Goal: Transaction & Acquisition: Purchase product/service

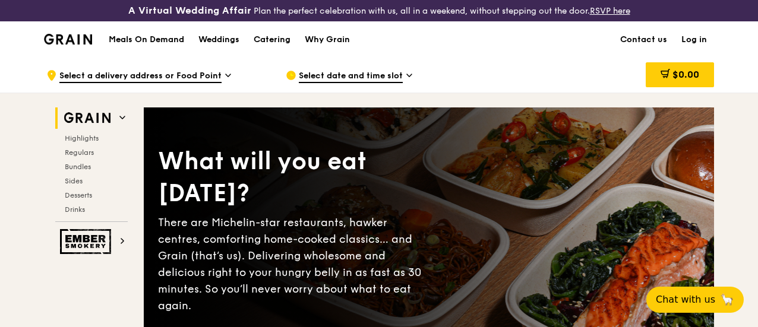
click at [684, 50] on link "Log in" at bounding box center [694, 40] width 40 height 36
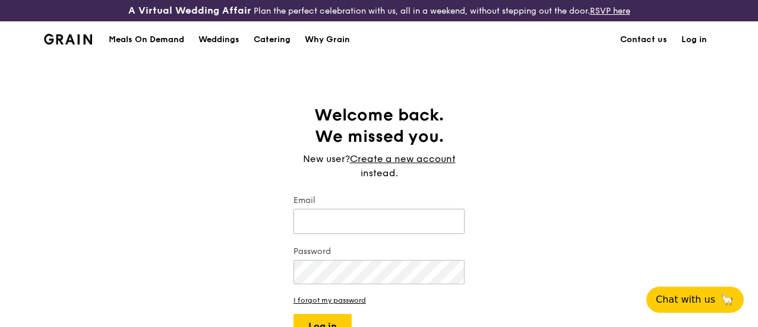
type input "[EMAIL_ADDRESS][DOMAIN_NAME]"
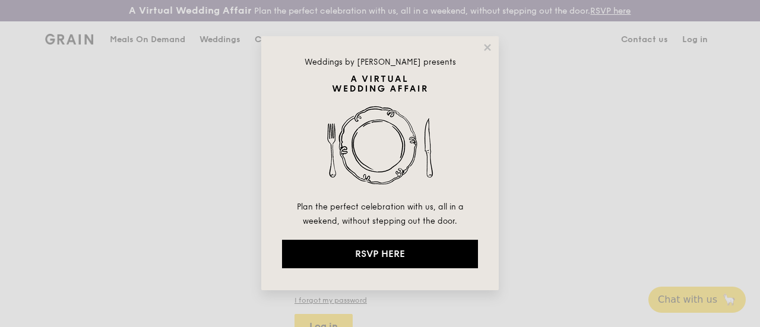
click at [692, 50] on div "Weddings by [PERSON_NAME] presents Plan the perfect celebration with us, all in…" at bounding box center [380, 163] width 760 height 327
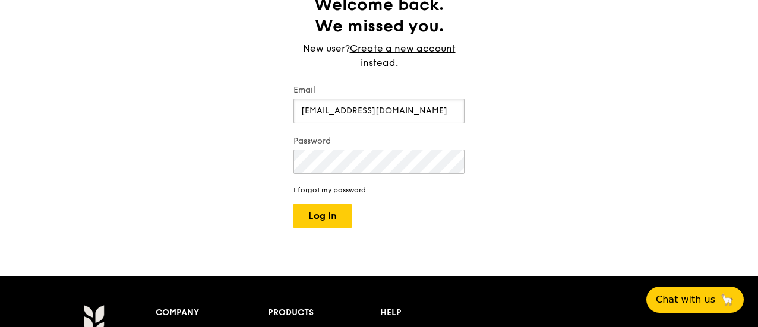
scroll to position [119, 0]
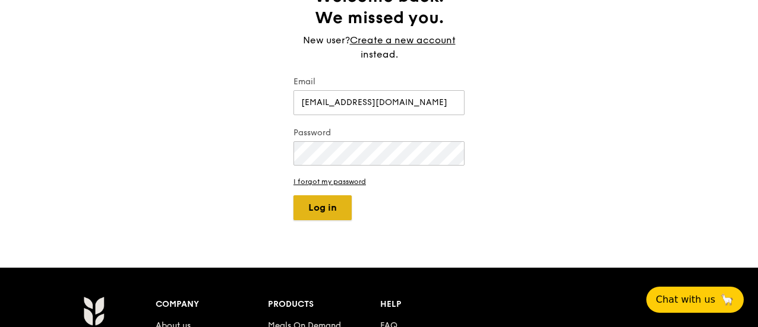
click at [313, 219] on button "Log in" at bounding box center [322, 207] width 58 height 25
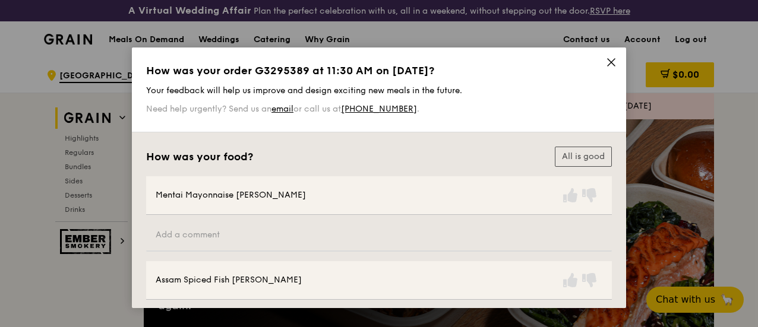
click at [606, 62] on icon at bounding box center [611, 62] width 11 height 11
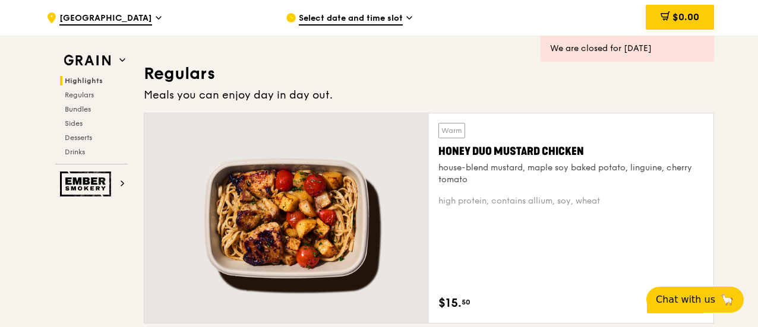
scroll to position [831, 0]
